Goal: Transaction & Acquisition: Purchase product/service

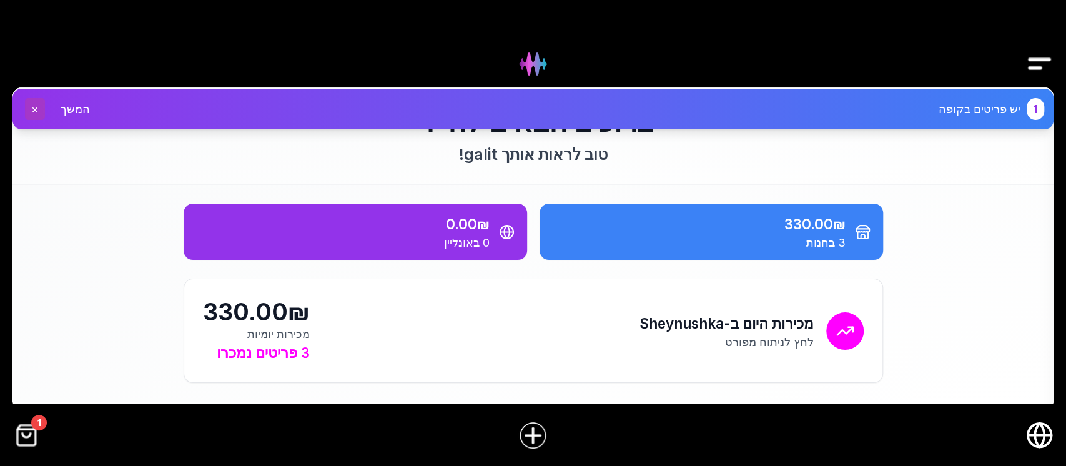
click at [34, 112] on button "×" at bounding box center [35, 109] width 20 height 22
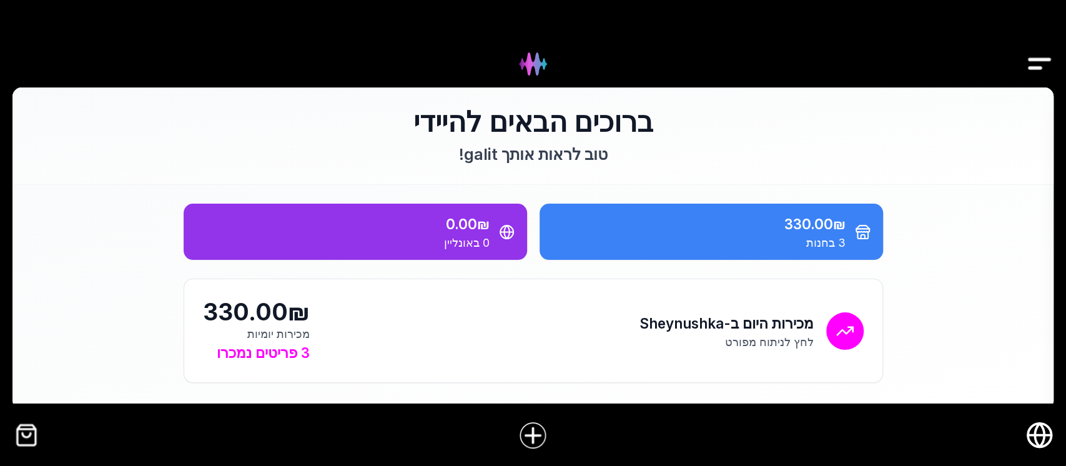
click at [18, 437] on img "קופה" at bounding box center [26, 435] width 28 height 28
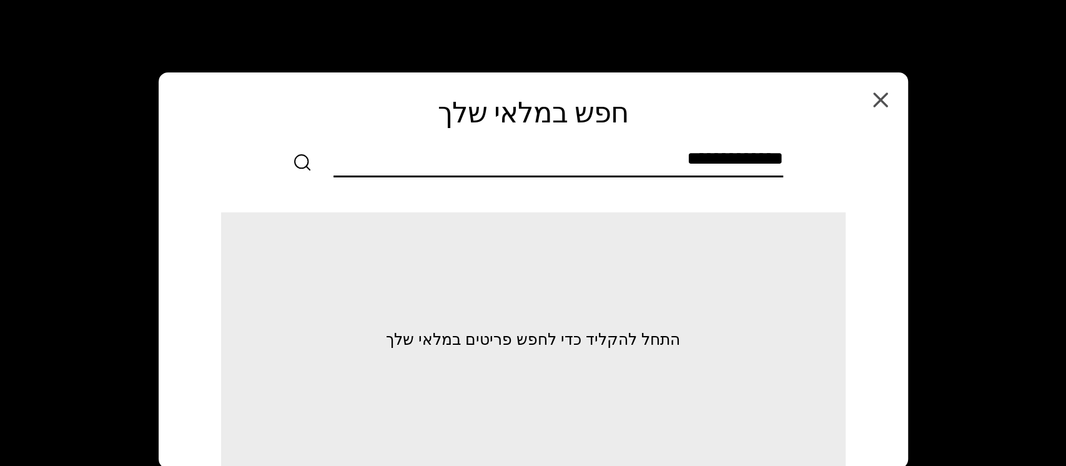
click at [685, 157] on input "text" at bounding box center [559, 161] width 450 height 28
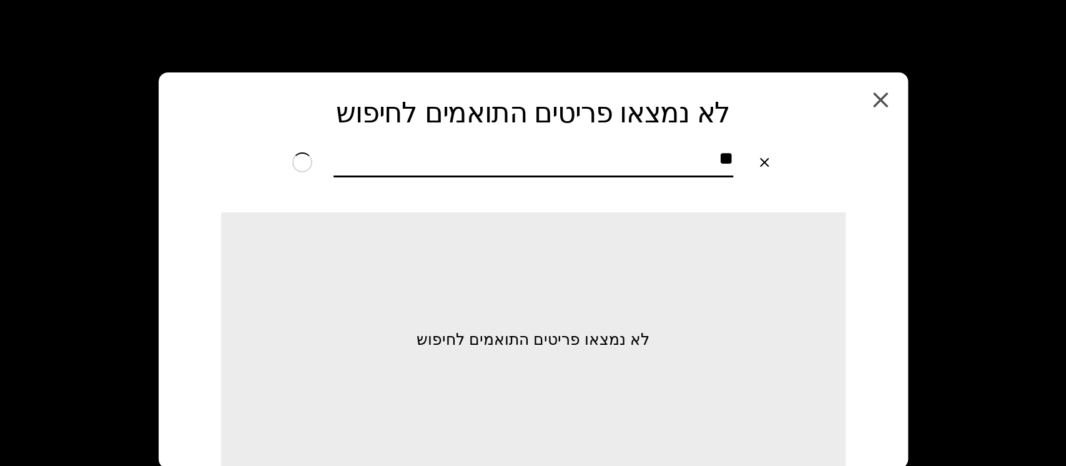
type input "*"
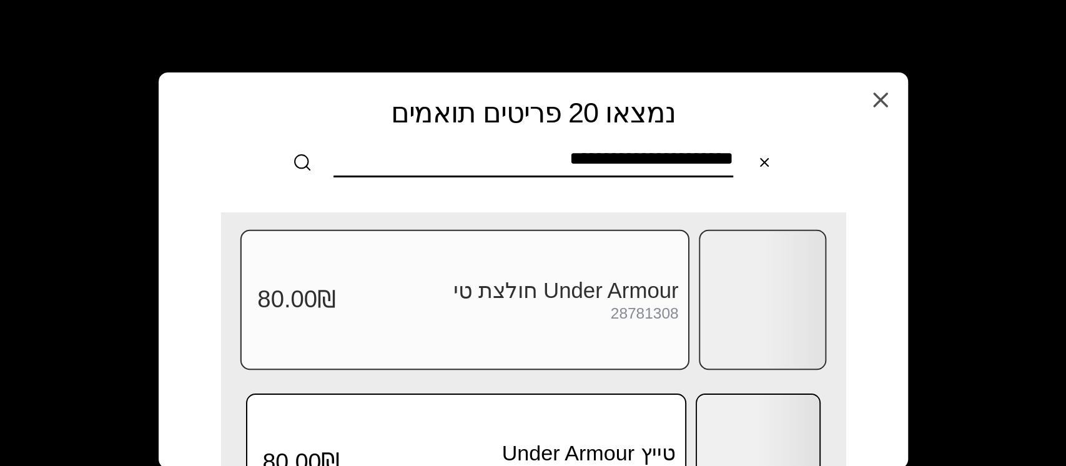
scroll to position [83, 0]
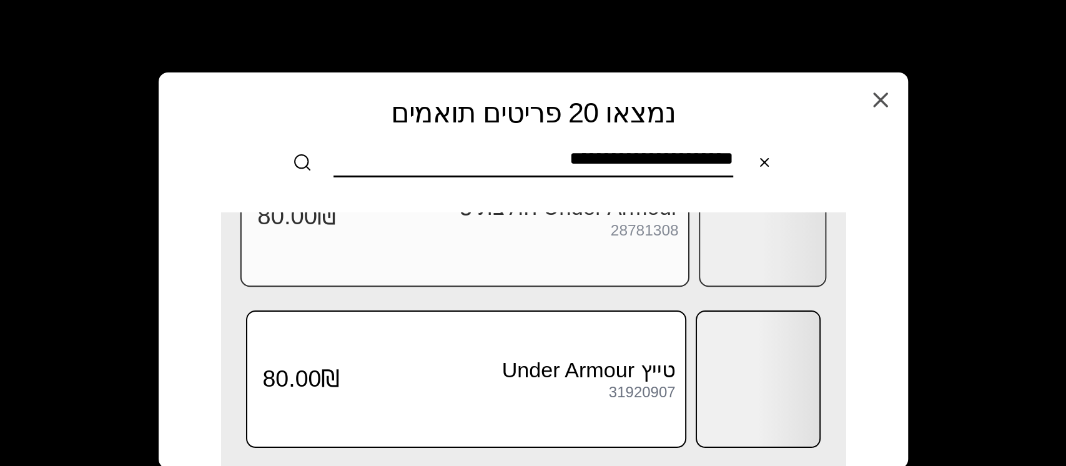
type input "**********"
click at [712, 263] on div at bounding box center [762, 216] width 125 height 137
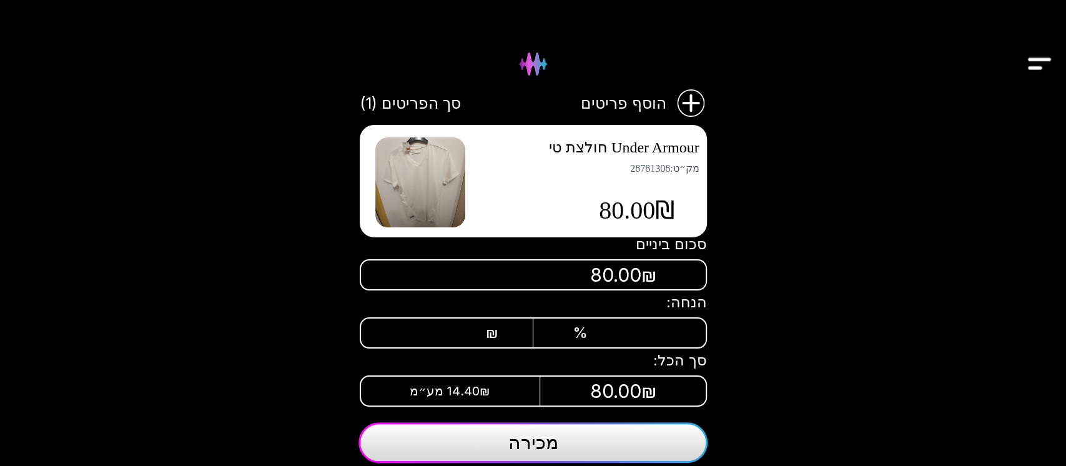
click at [409, 164] on img at bounding box center [420, 182] width 90 height 90
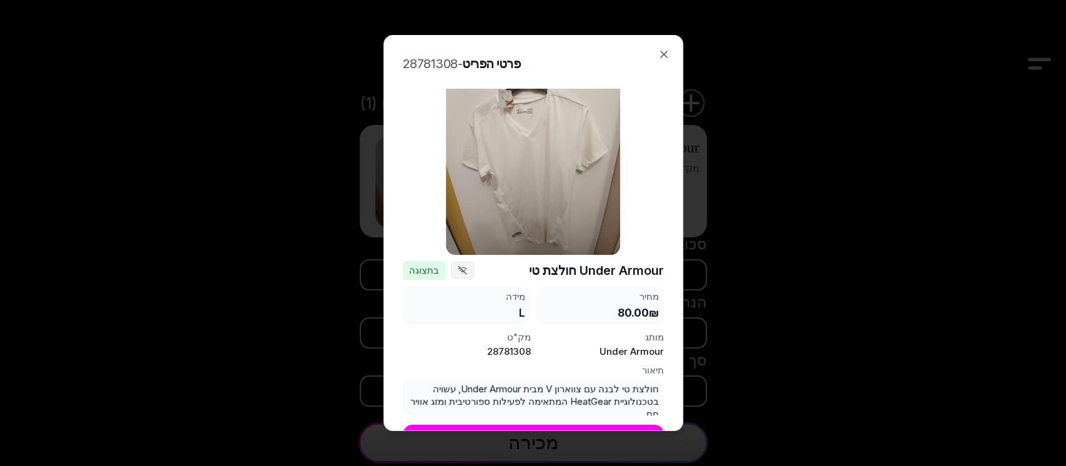
scroll to position [21, 0]
click at [662, 55] on icon "button" at bounding box center [664, 54] width 6 height 6
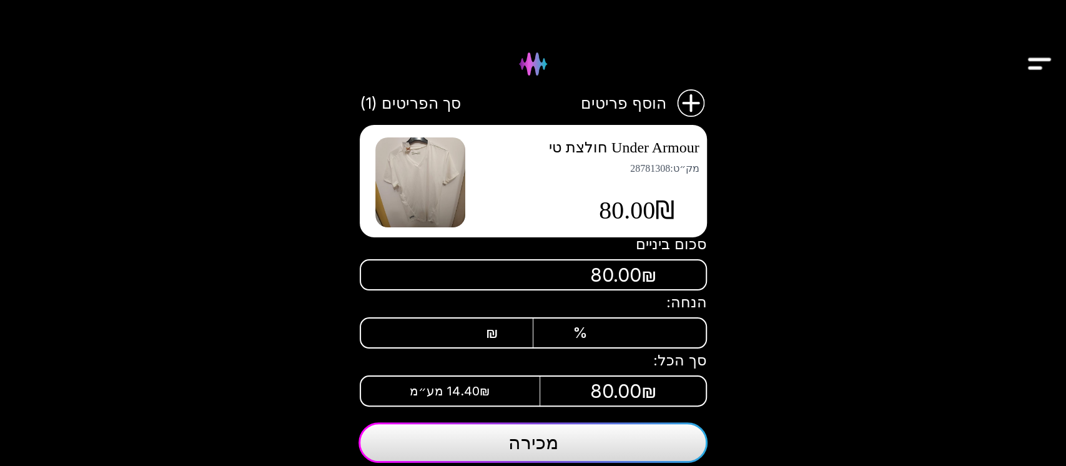
click at [543, 452] on span "מכירה" at bounding box center [533, 442] width 50 height 22
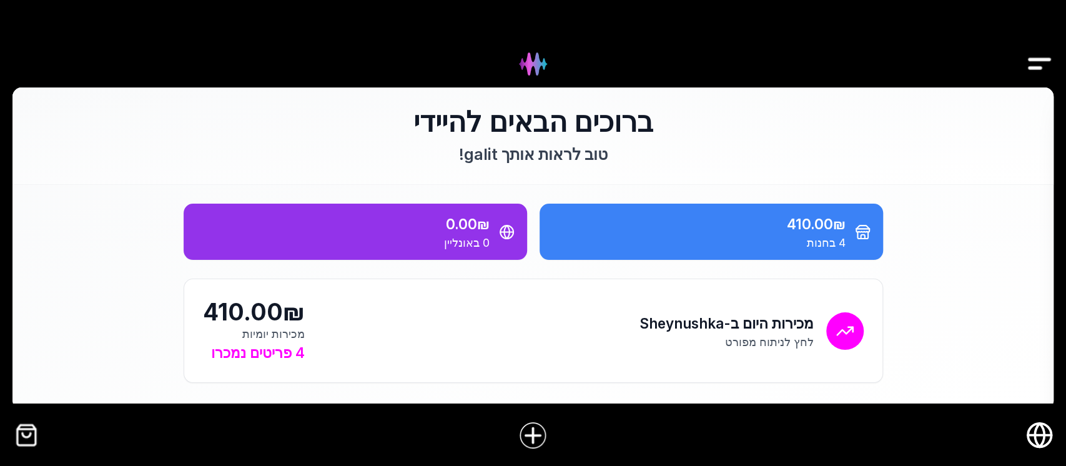
click at [31, 447] on img "קופה" at bounding box center [26, 435] width 28 height 28
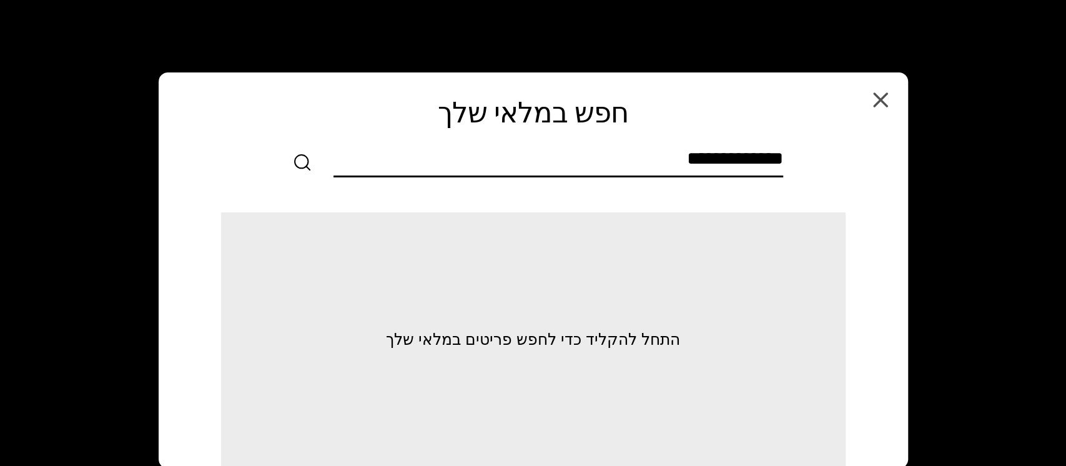
click at [592, 162] on input "text" at bounding box center [559, 161] width 450 height 28
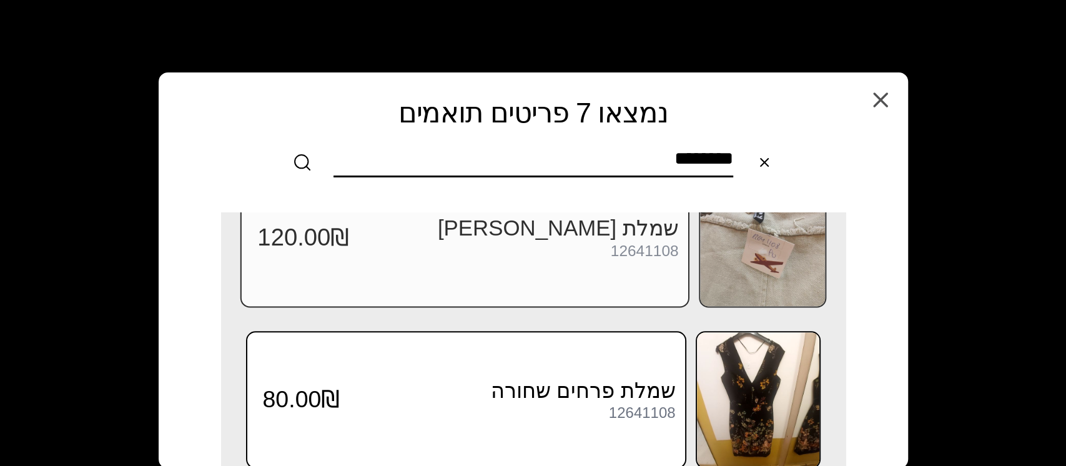
scroll to position [894, 0]
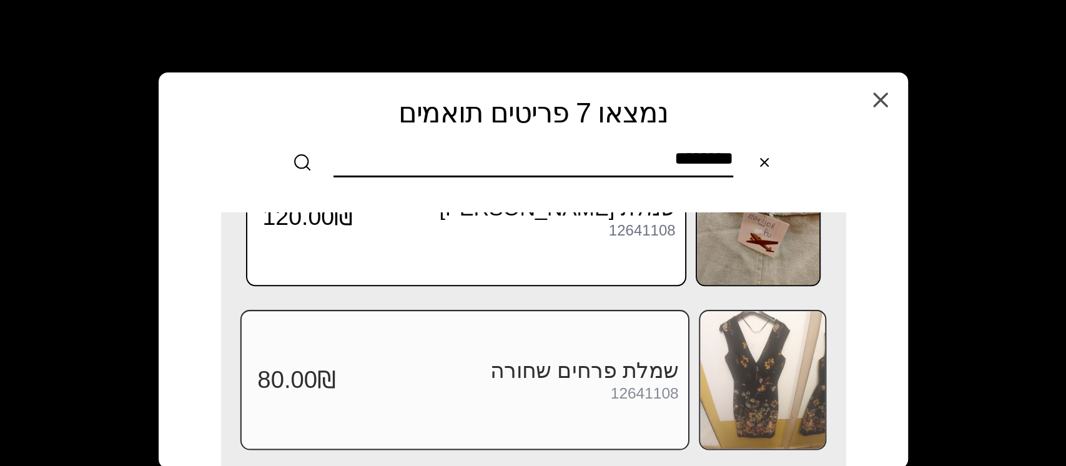
type input "********"
click at [725, 349] on img at bounding box center [762, 379] width 125 height 137
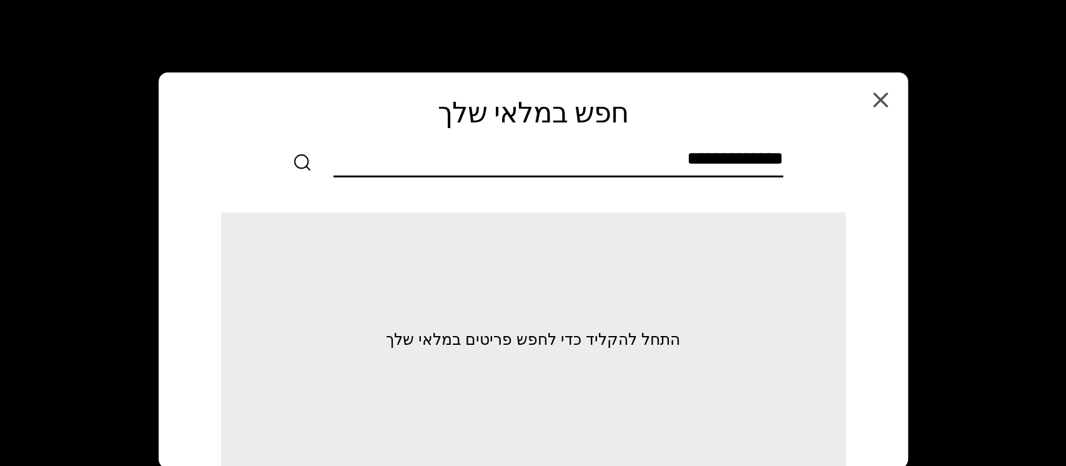
scroll to position [0, 0]
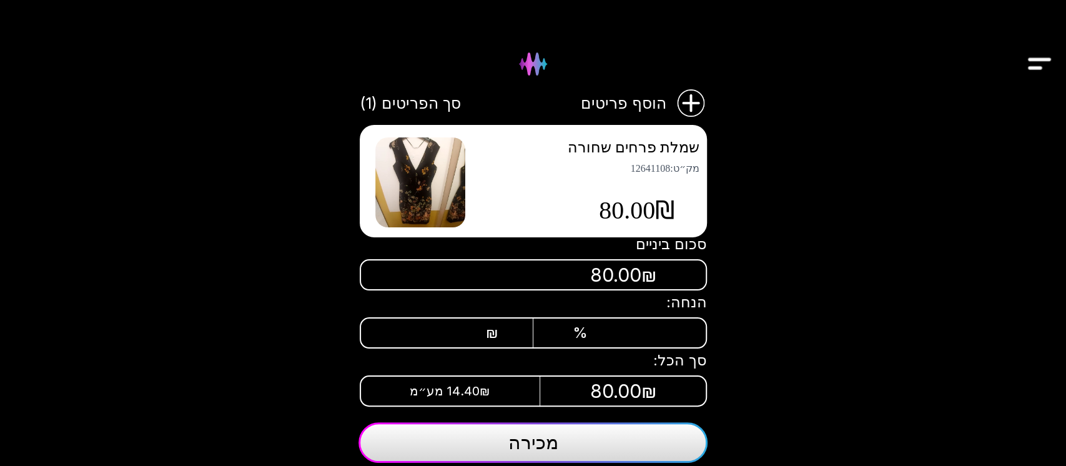
click at [568, 177] on div "שמלת פרחים שחורה מק״ט : 12641108 80.00₪" at bounding box center [533, 181] width 347 height 112
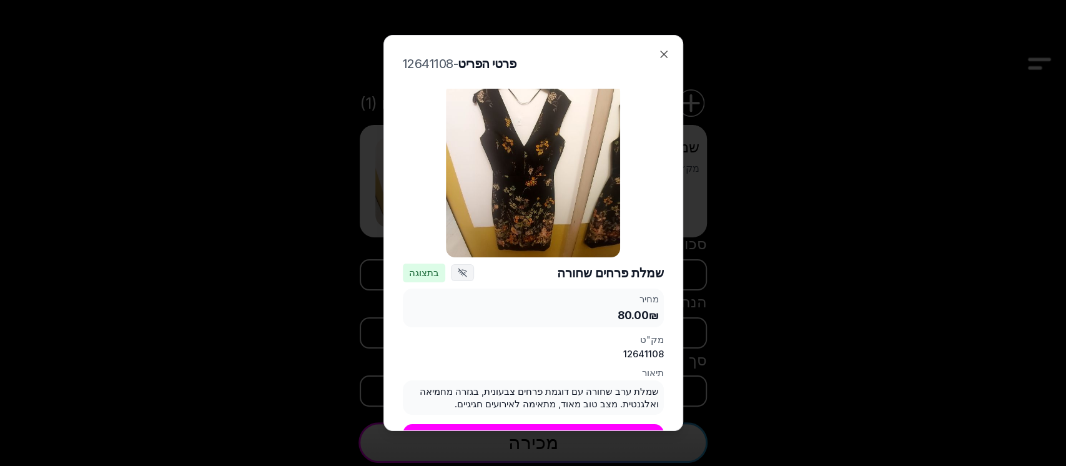
scroll to position [8, 0]
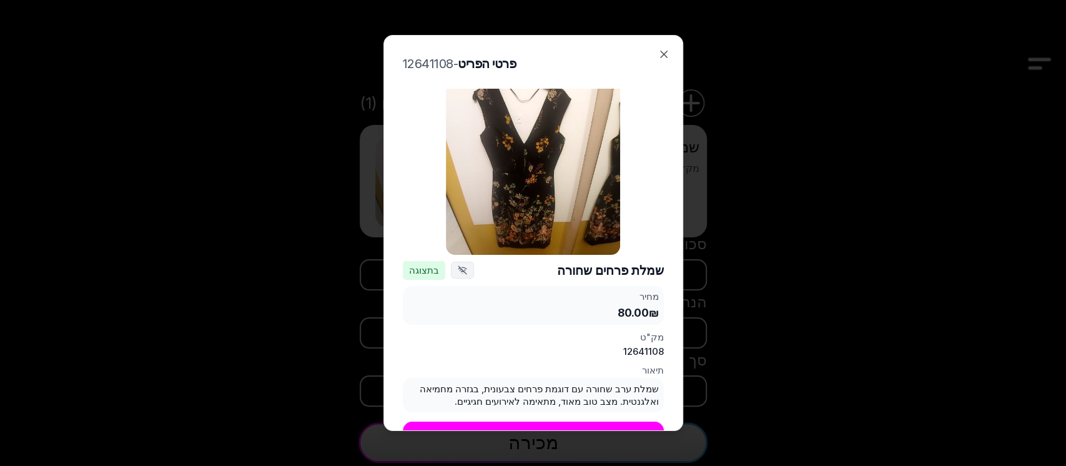
click at [602, 305] on div "80.00₪" at bounding box center [533, 313] width 252 height 16
click at [617, 305] on div "80.00₪" at bounding box center [533, 313] width 252 height 16
click at [660, 54] on icon "button" at bounding box center [664, 54] width 12 height 12
